Goal: Task Accomplishment & Management: Complete application form

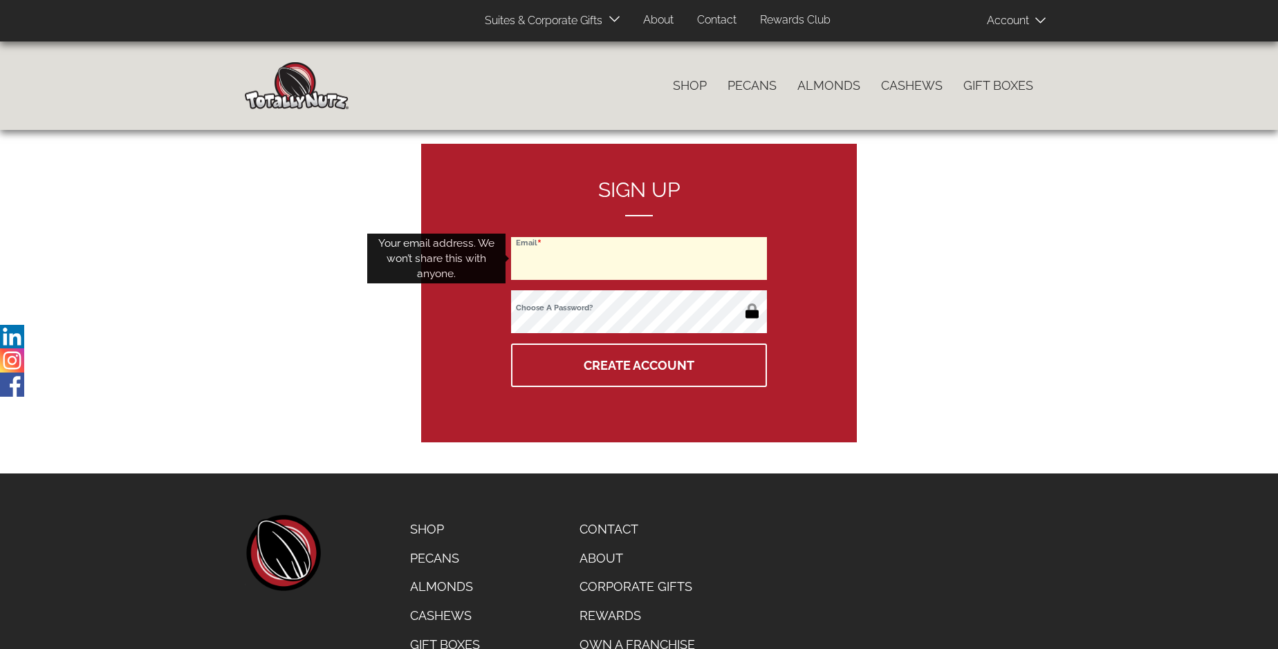
click at [639, 259] on input "Email" at bounding box center [639, 258] width 256 height 43
type input "mori@ayudante.jp"
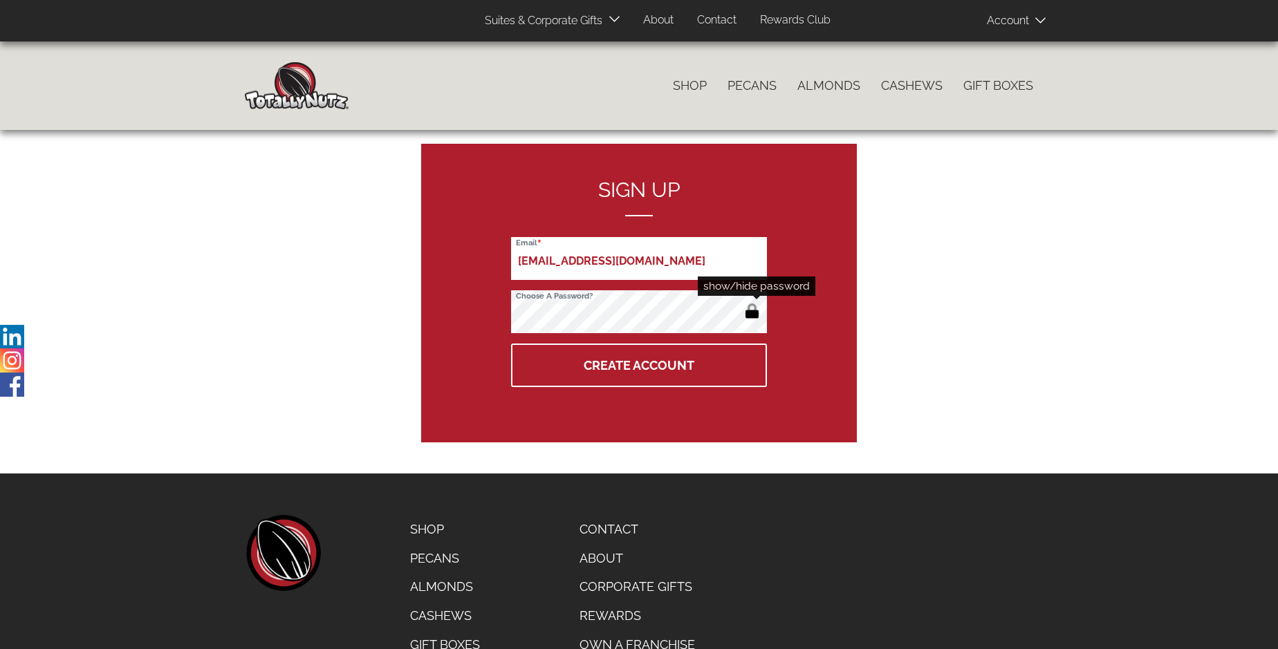
click at [752, 313] on button "button" at bounding box center [752, 312] width 23 height 22
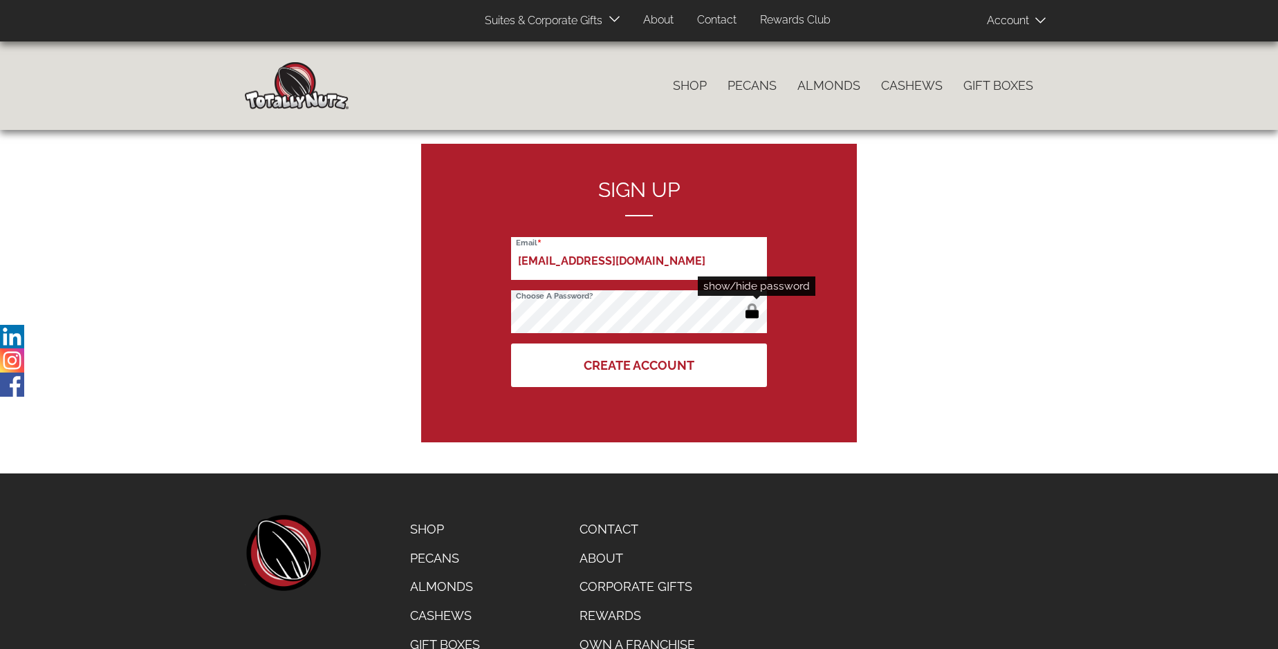
click at [639, 365] on button "Create Account" at bounding box center [639, 366] width 256 height 44
